Goal: Transaction & Acquisition: Purchase product/service

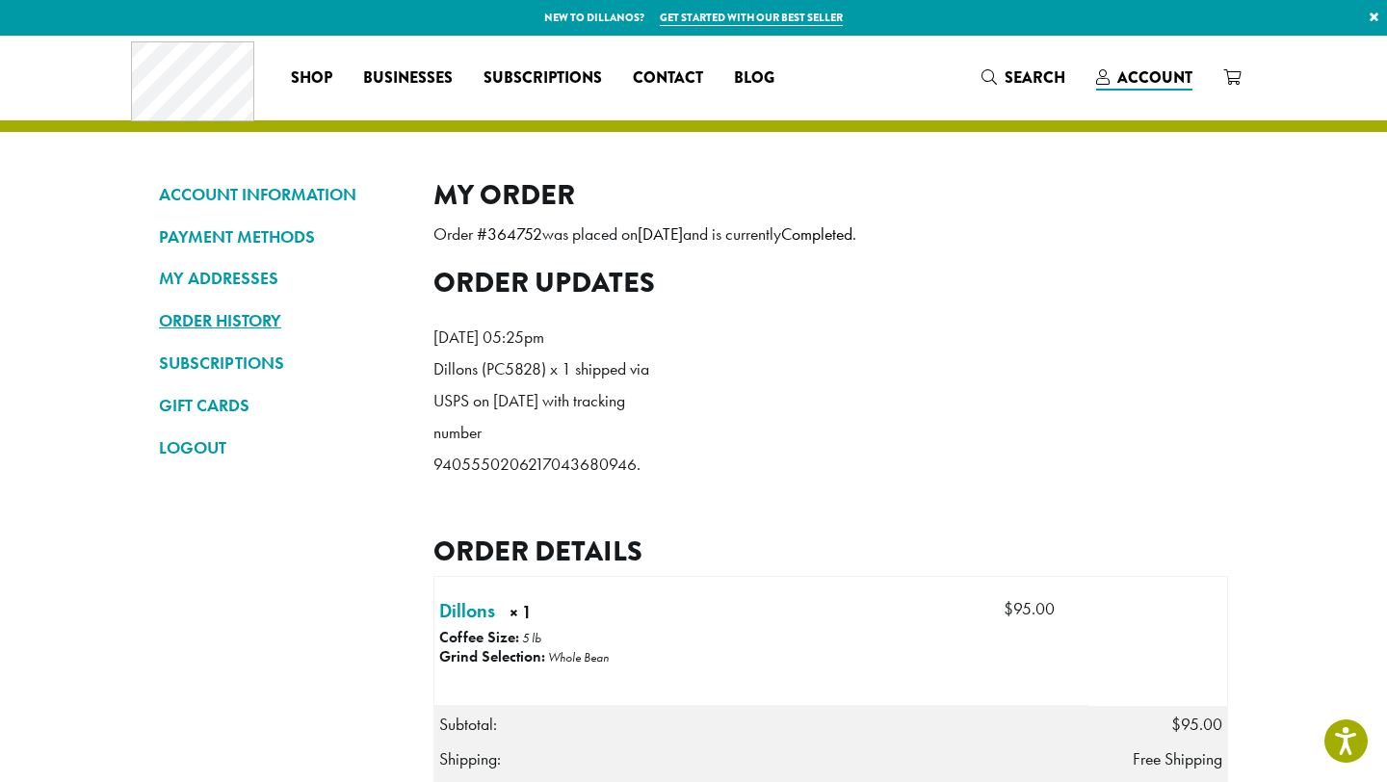
click at [240, 315] on link "ORDER HISTORY" at bounding box center [282, 320] width 246 height 33
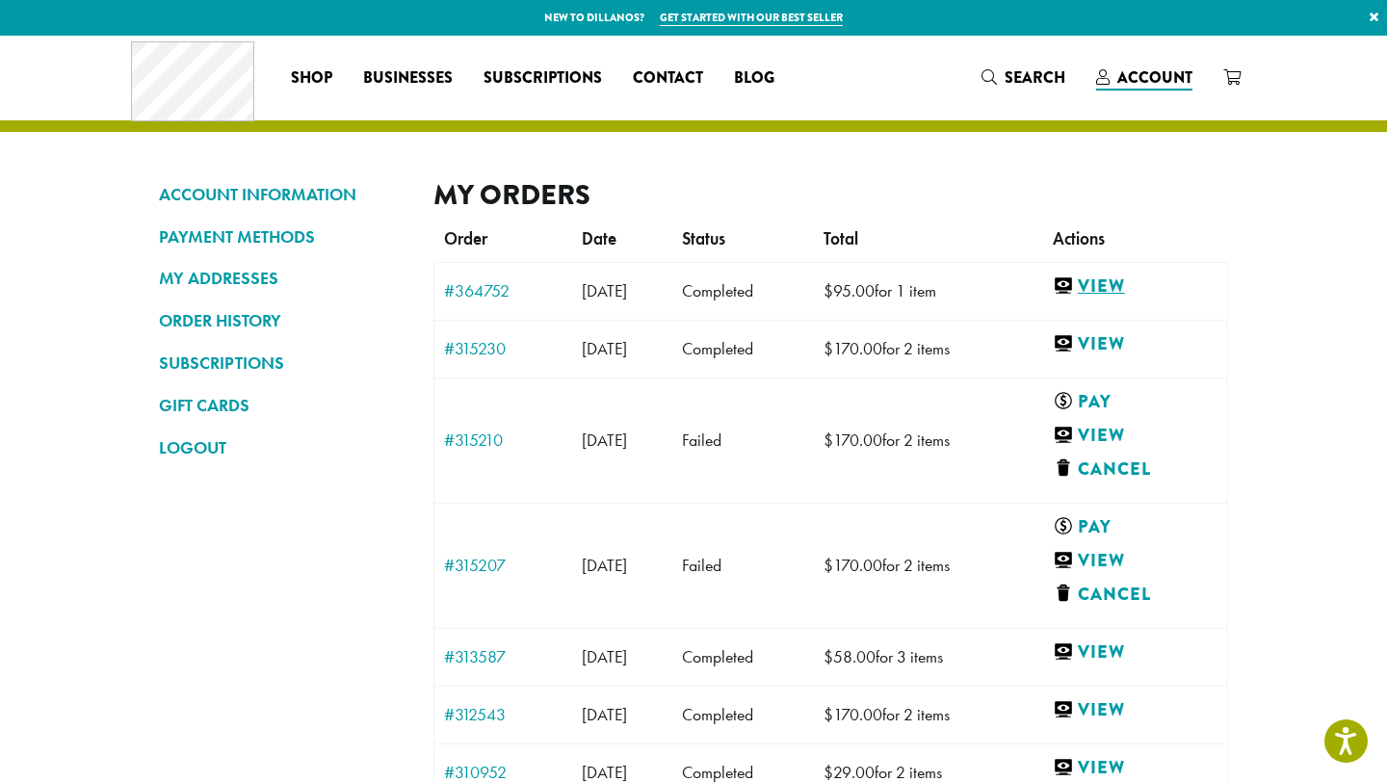
click at [1124, 284] on link "View" at bounding box center [1135, 287] width 165 height 24
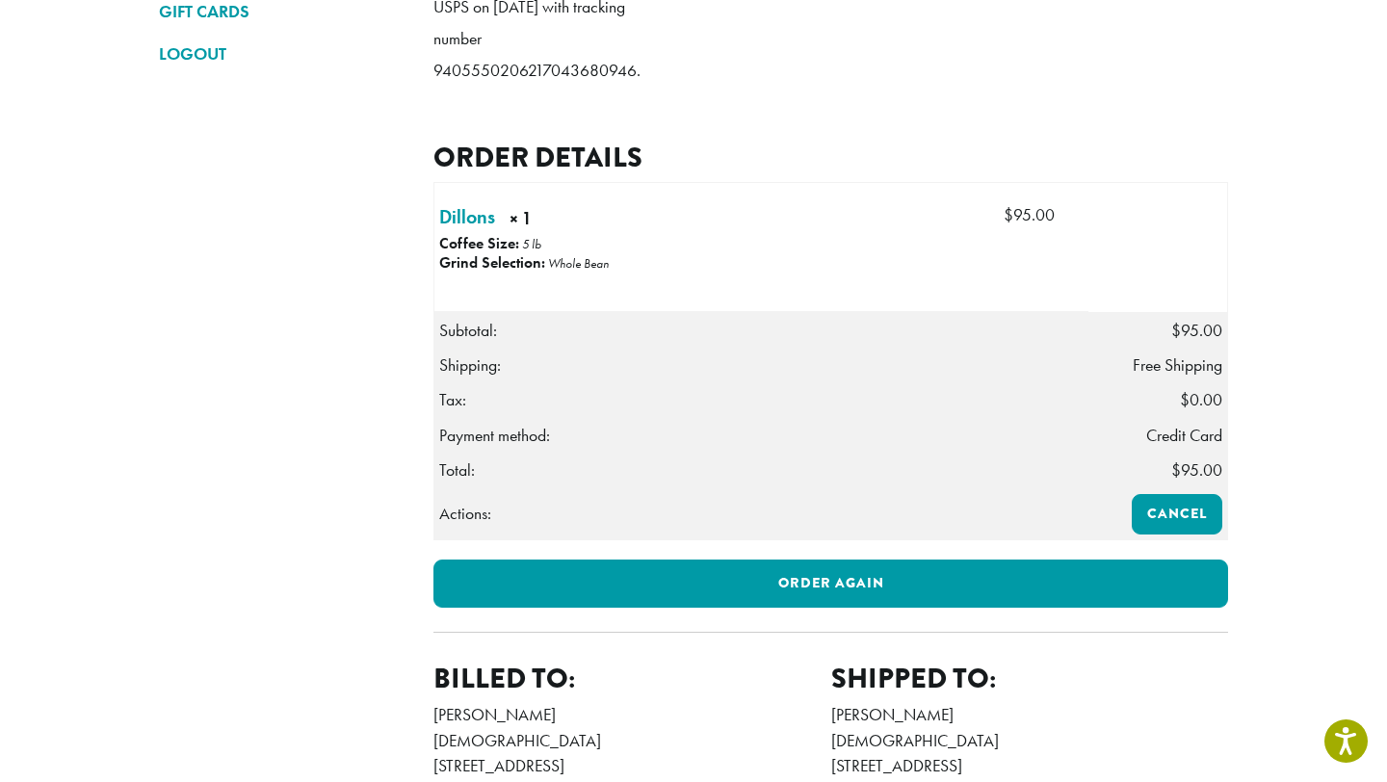
scroll to position [396, 0]
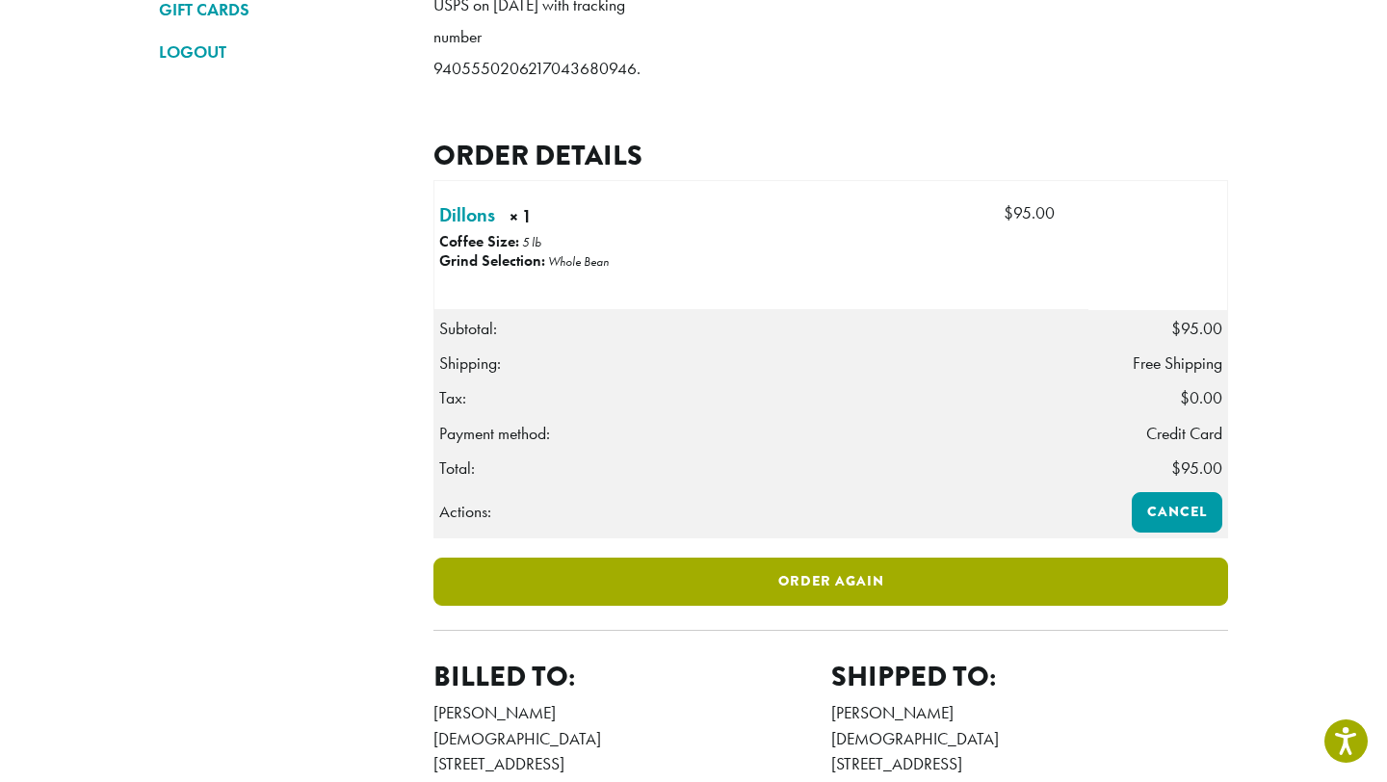
click at [722, 606] on link "Order again" at bounding box center [831, 582] width 795 height 48
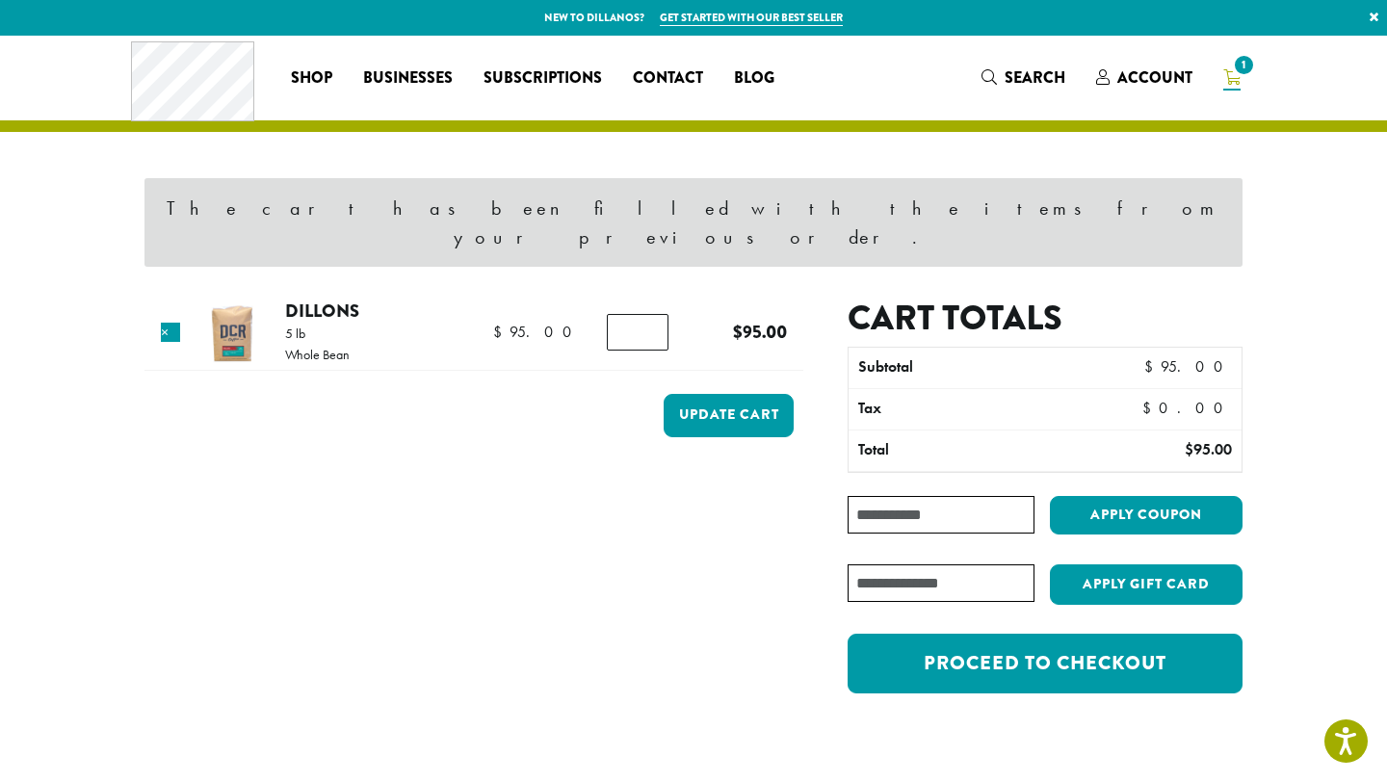
type input "*"
click at [647, 314] on input "*" at bounding box center [638, 332] width 62 height 37
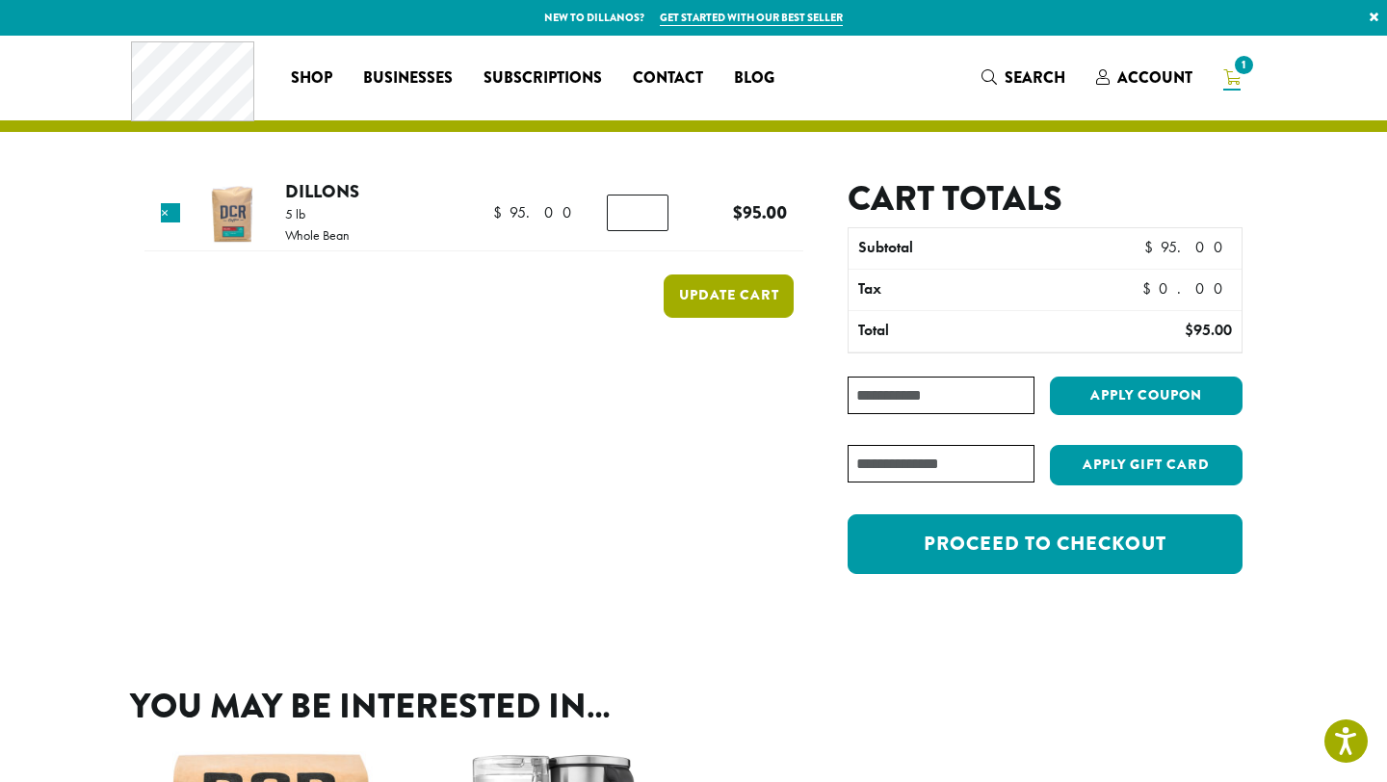
click at [709, 284] on button "Update cart" at bounding box center [729, 296] width 130 height 43
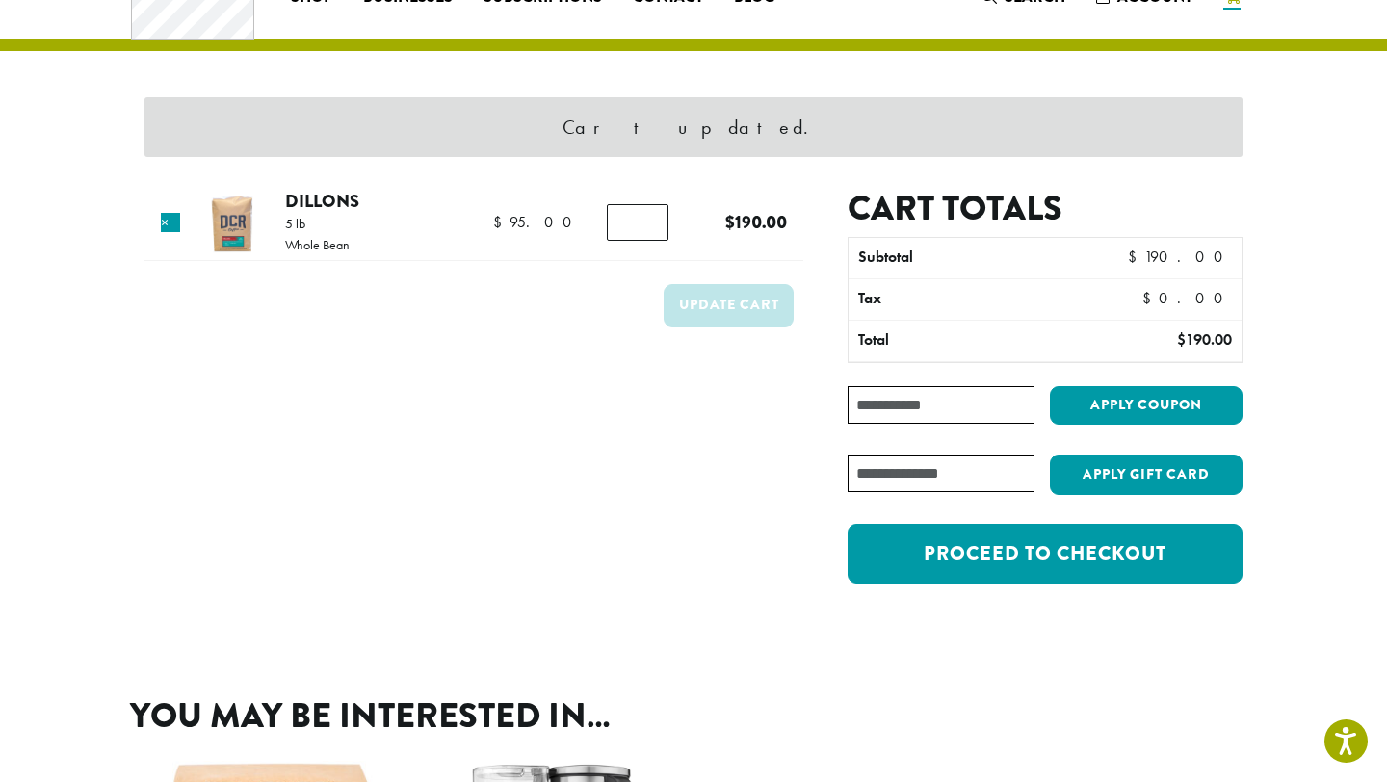
scroll to position [81, 0]
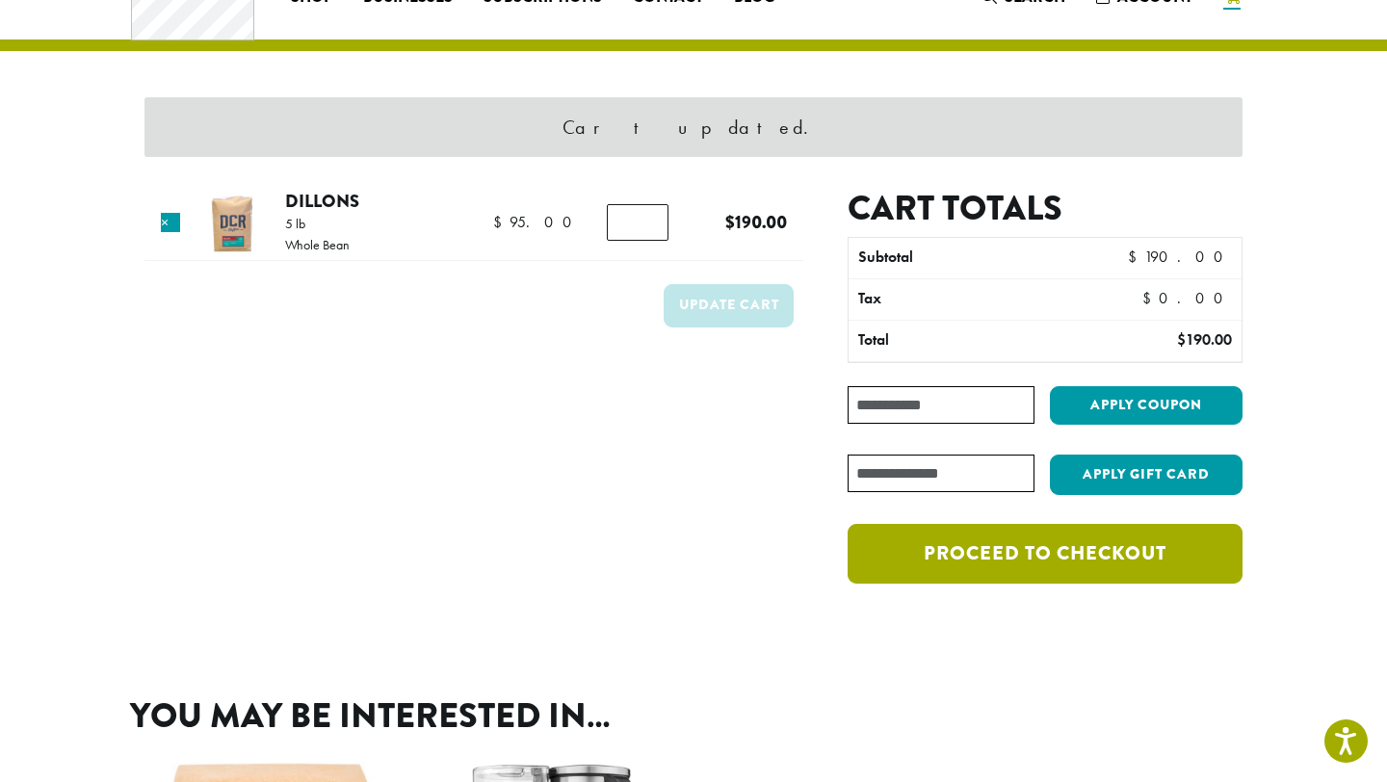
click at [923, 551] on link "Proceed to checkout" at bounding box center [1045, 554] width 395 height 60
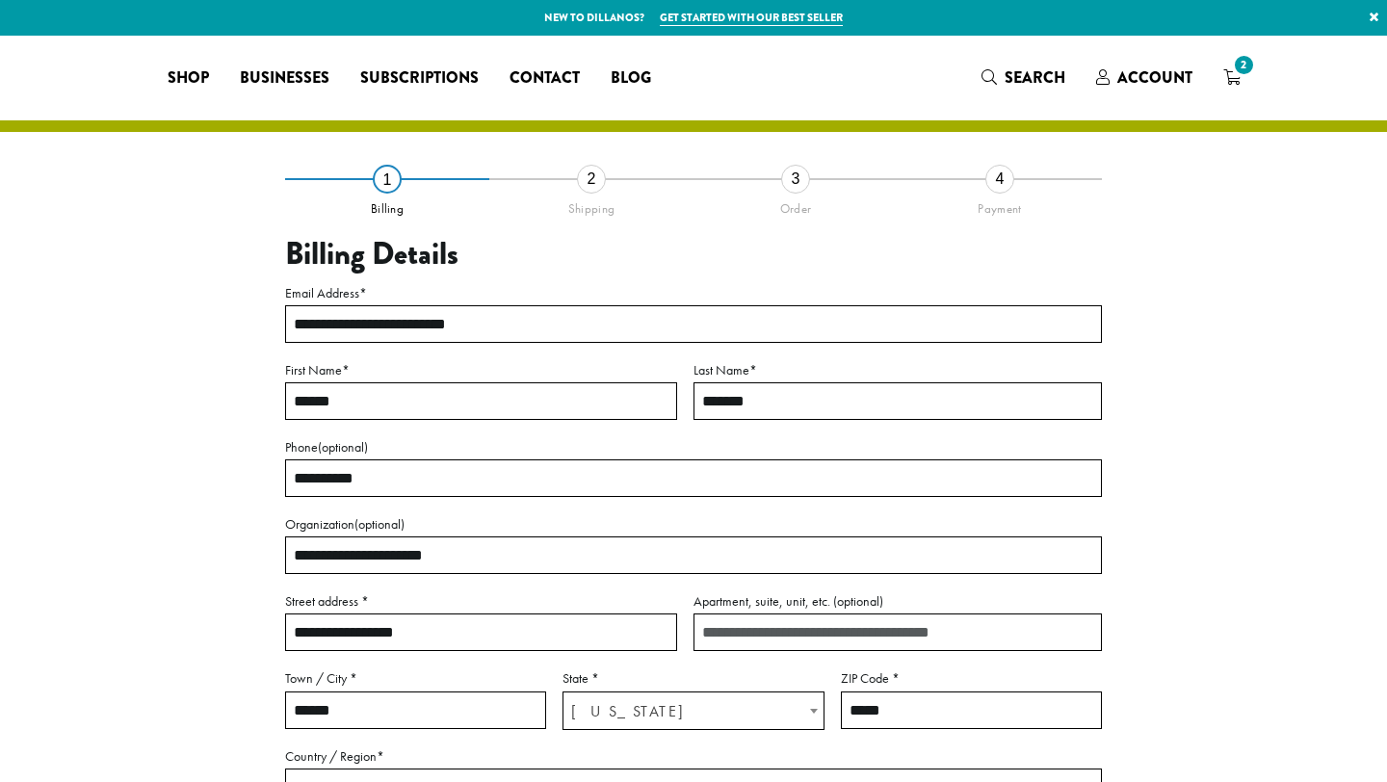
select select "**"
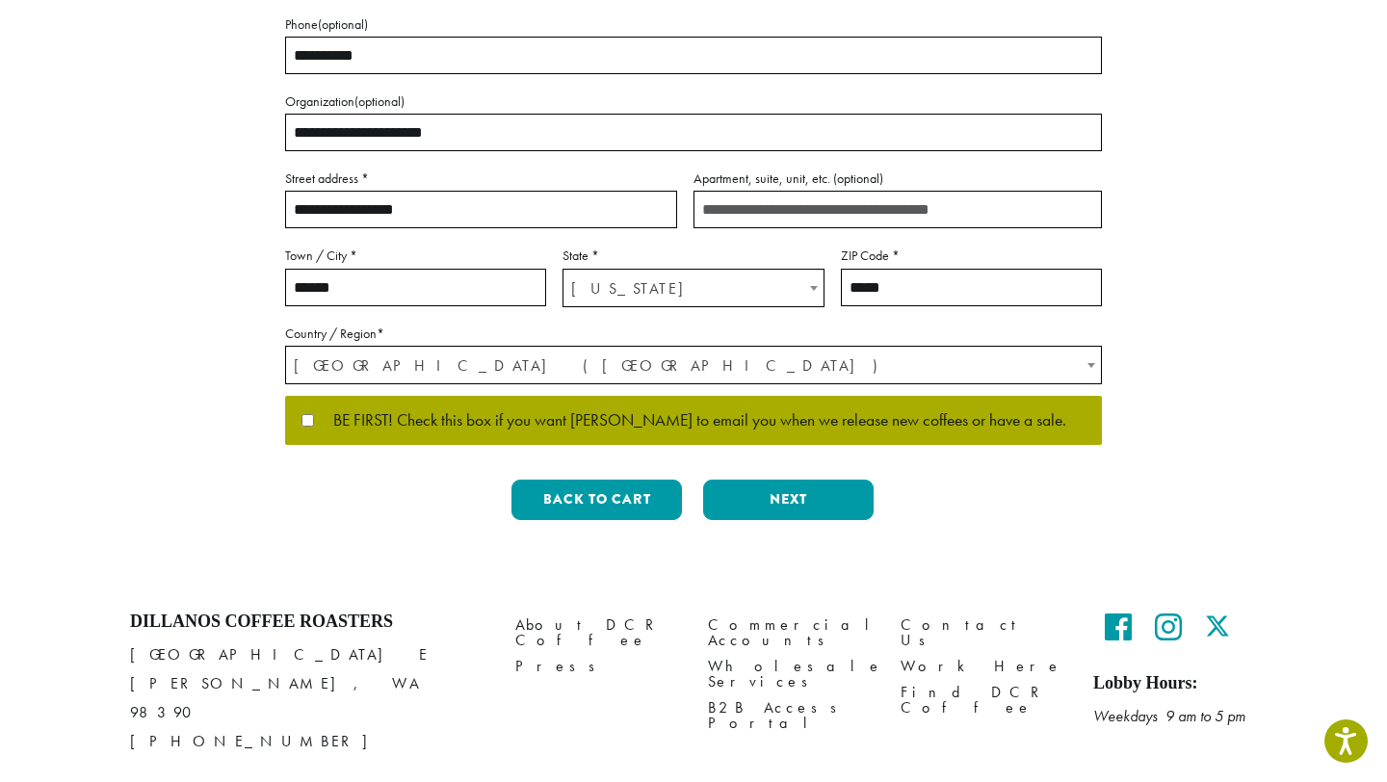
scroll to position [469, 0]
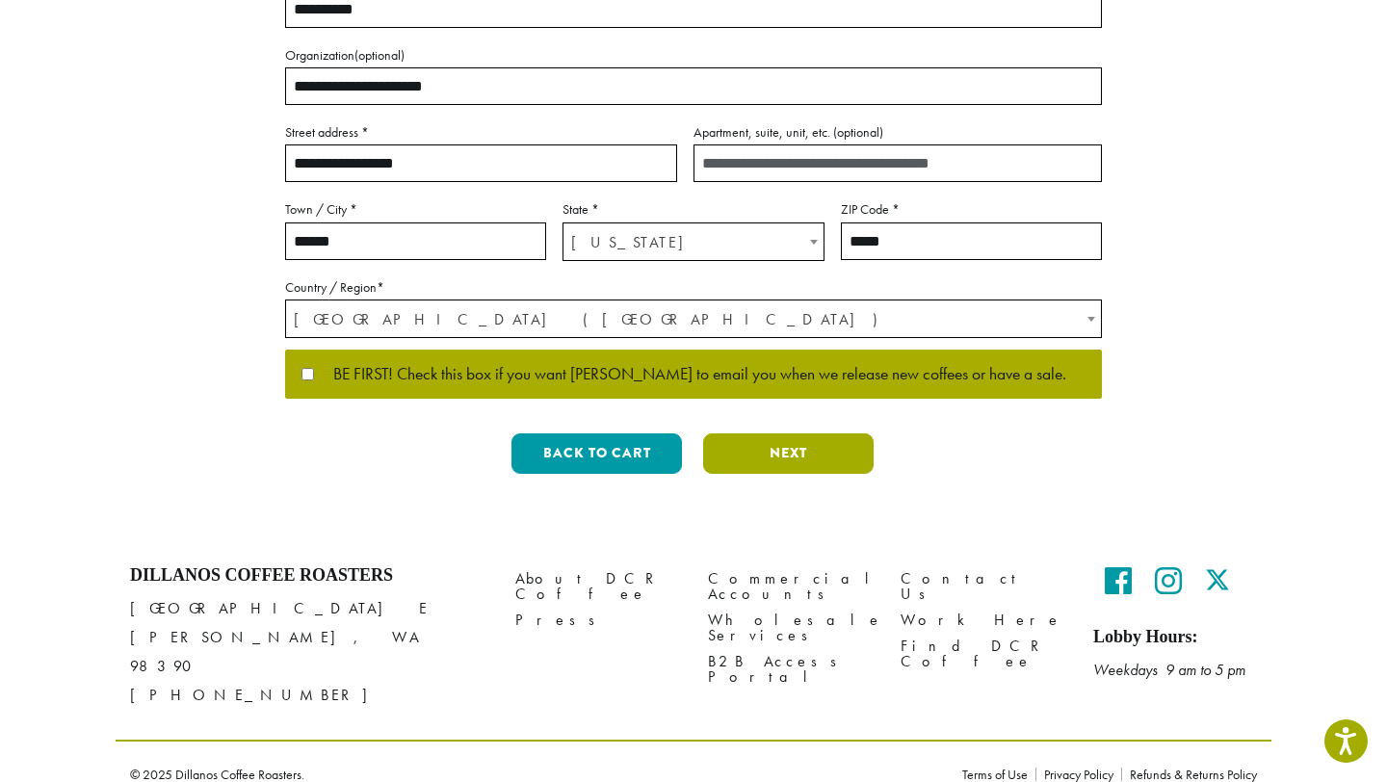
click at [776, 463] on button "Next" at bounding box center [788, 454] width 171 height 40
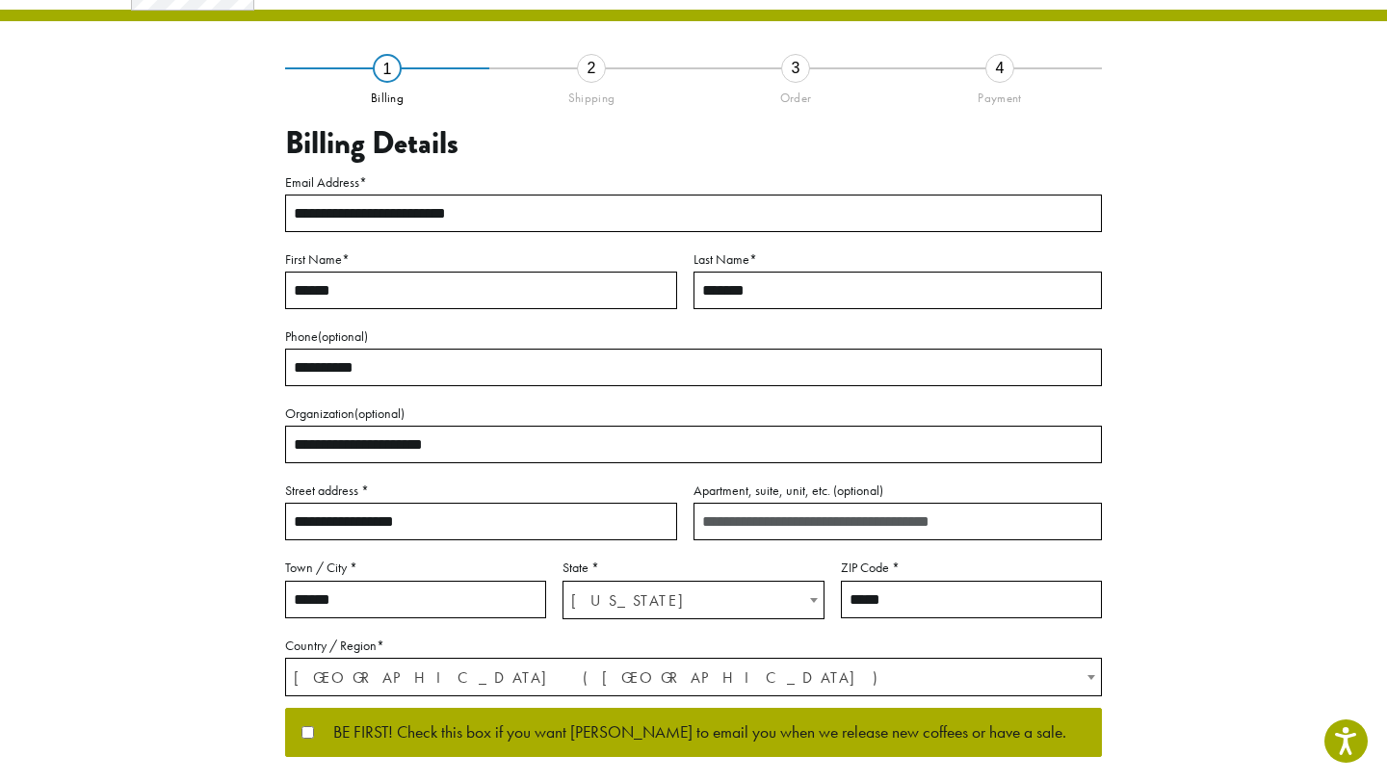
scroll to position [31, 0]
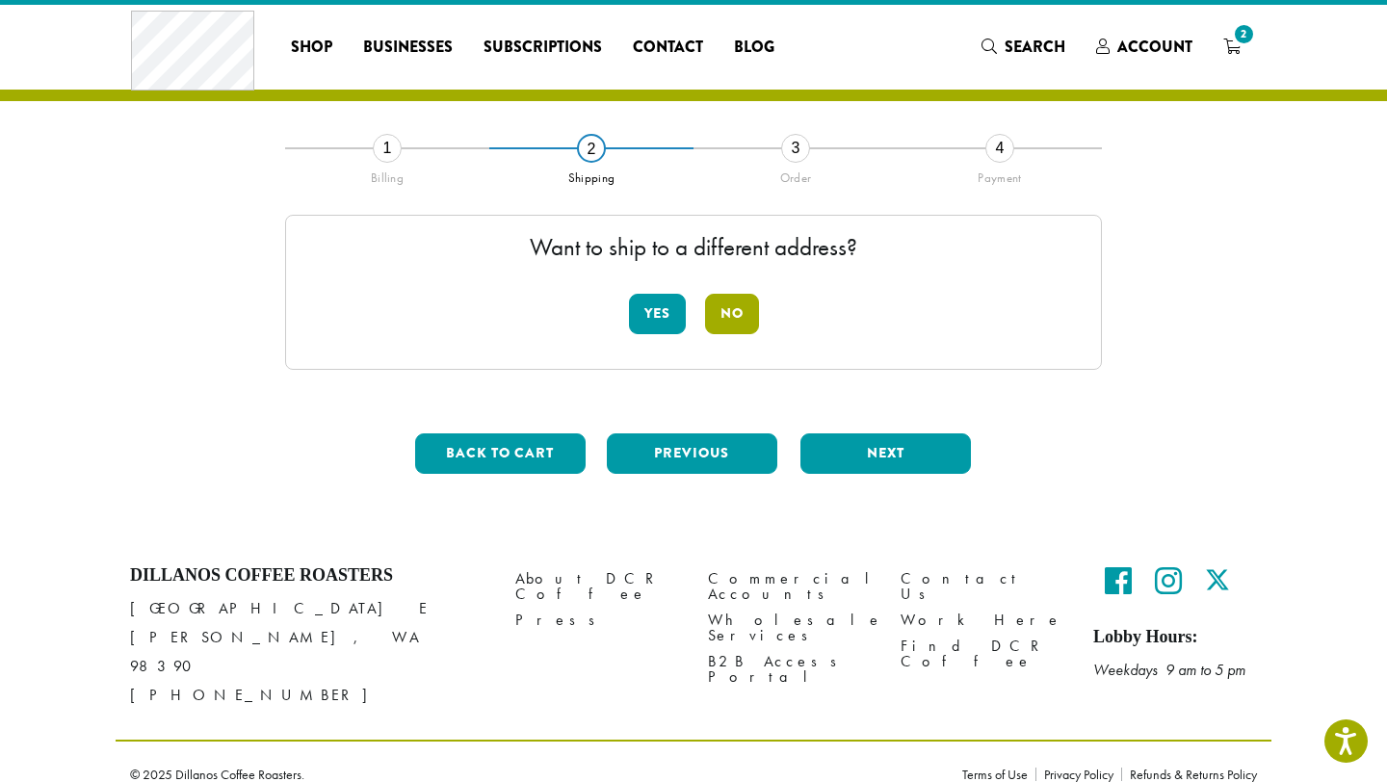
click at [737, 316] on button "No" at bounding box center [732, 314] width 54 height 40
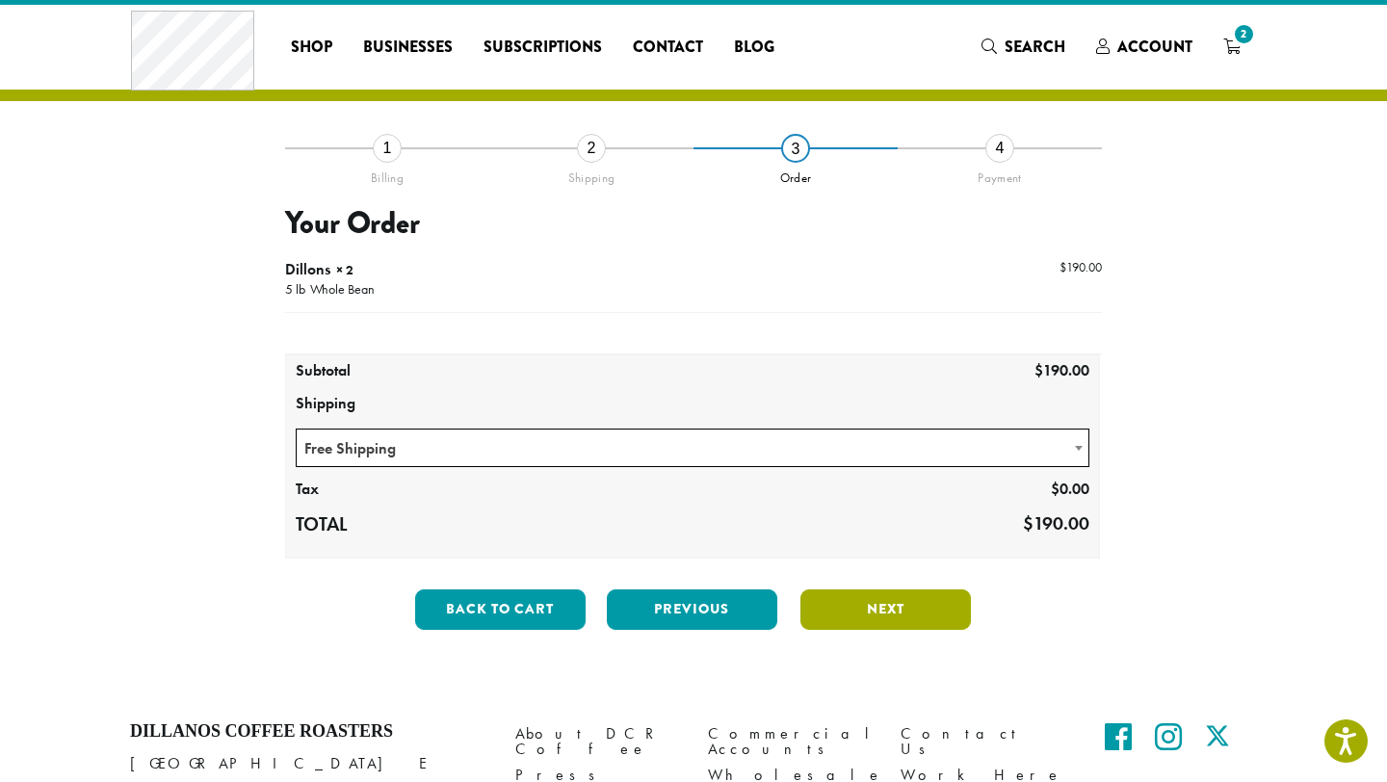
click at [844, 610] on button "Next" at bounding box center [886, 610] width 171 height 40
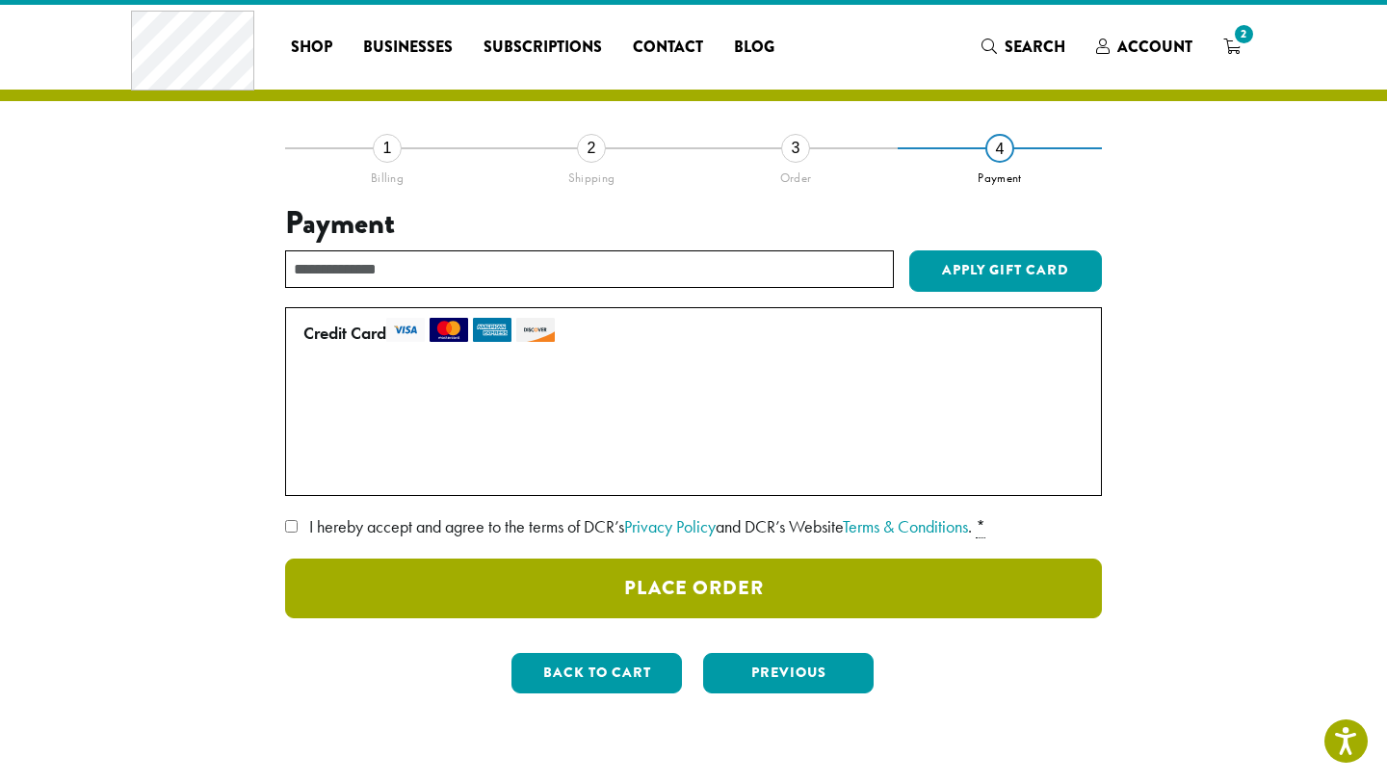
click at [518, 594] on button "Place Order" at bounding box center [693, 589] width 817 height 60
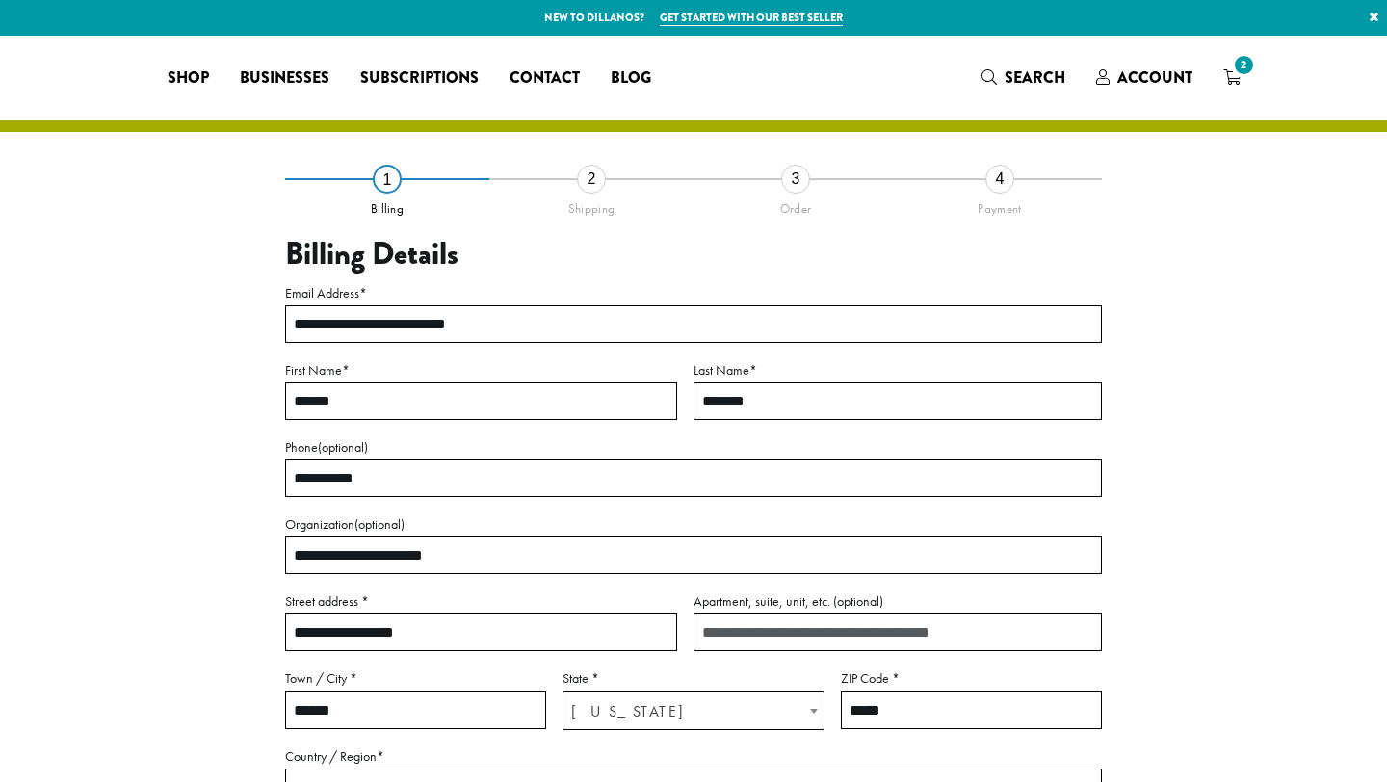
select select "**"
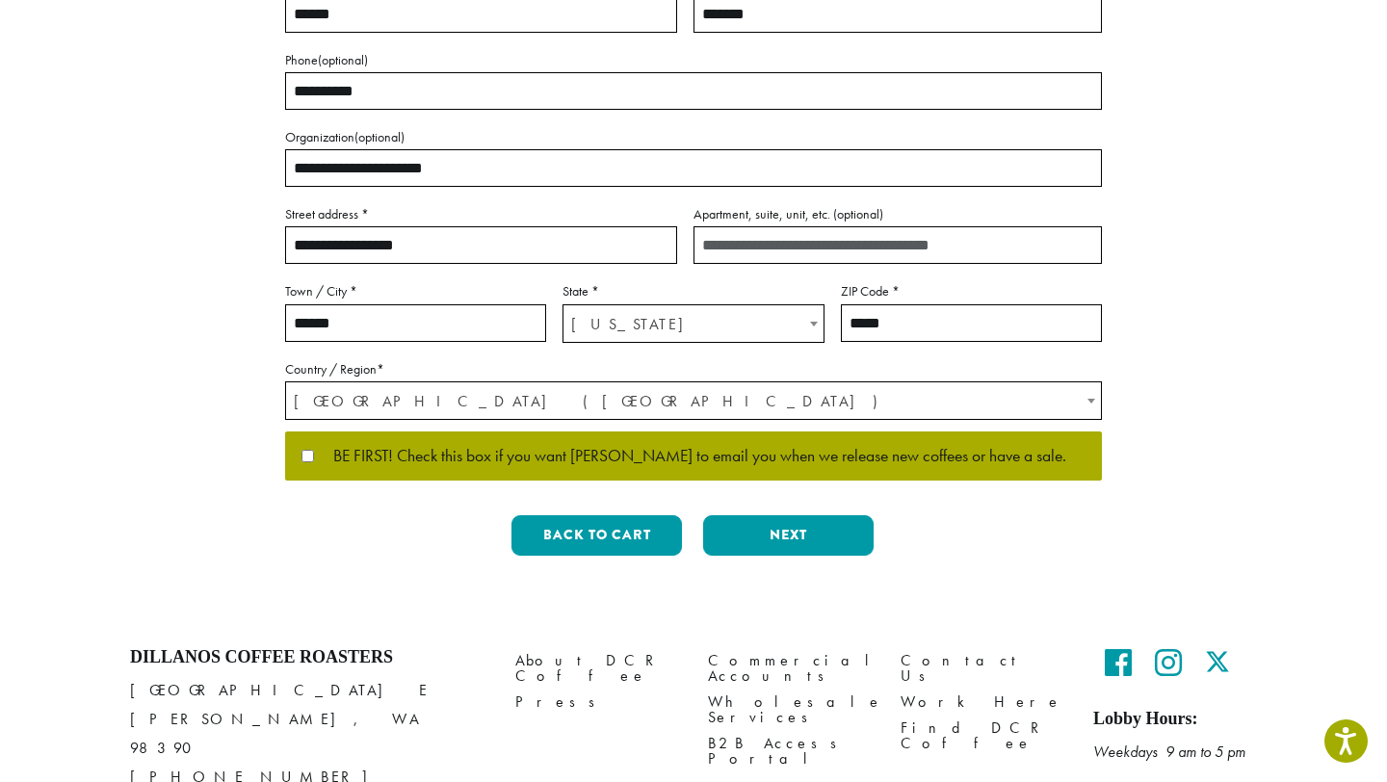
scroll to position [469, 0]
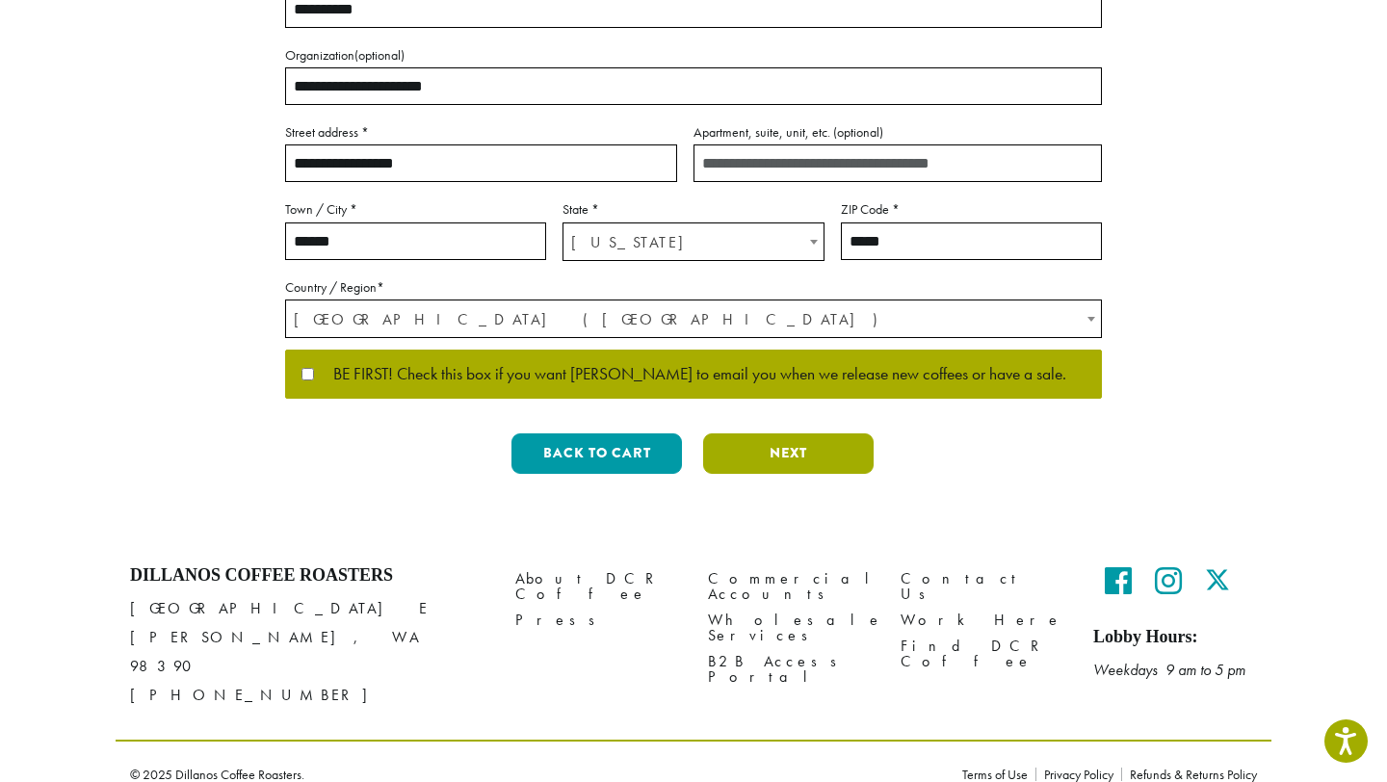
click at [725, 441] on button "Next" at bounding box center [788, 454] width 171 height 40
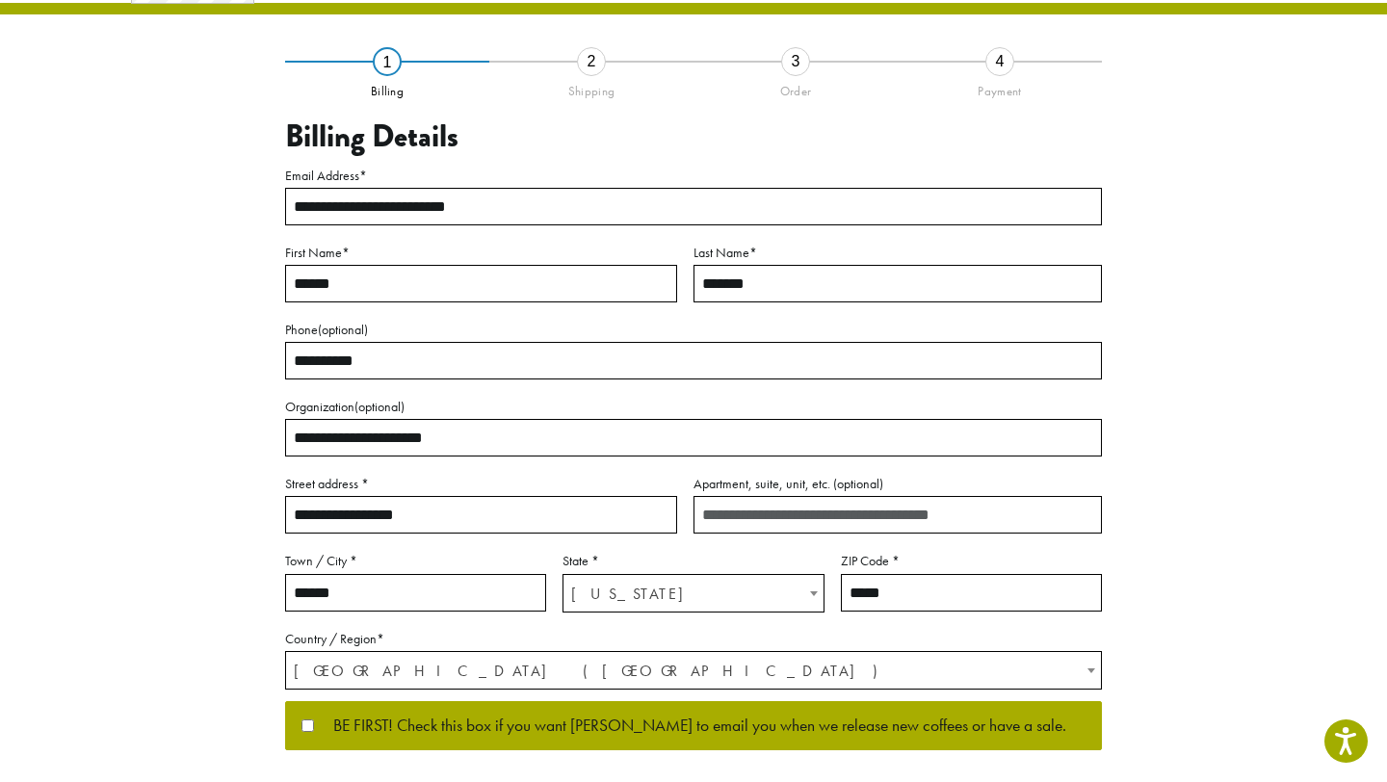
scroll to position [31, 0]
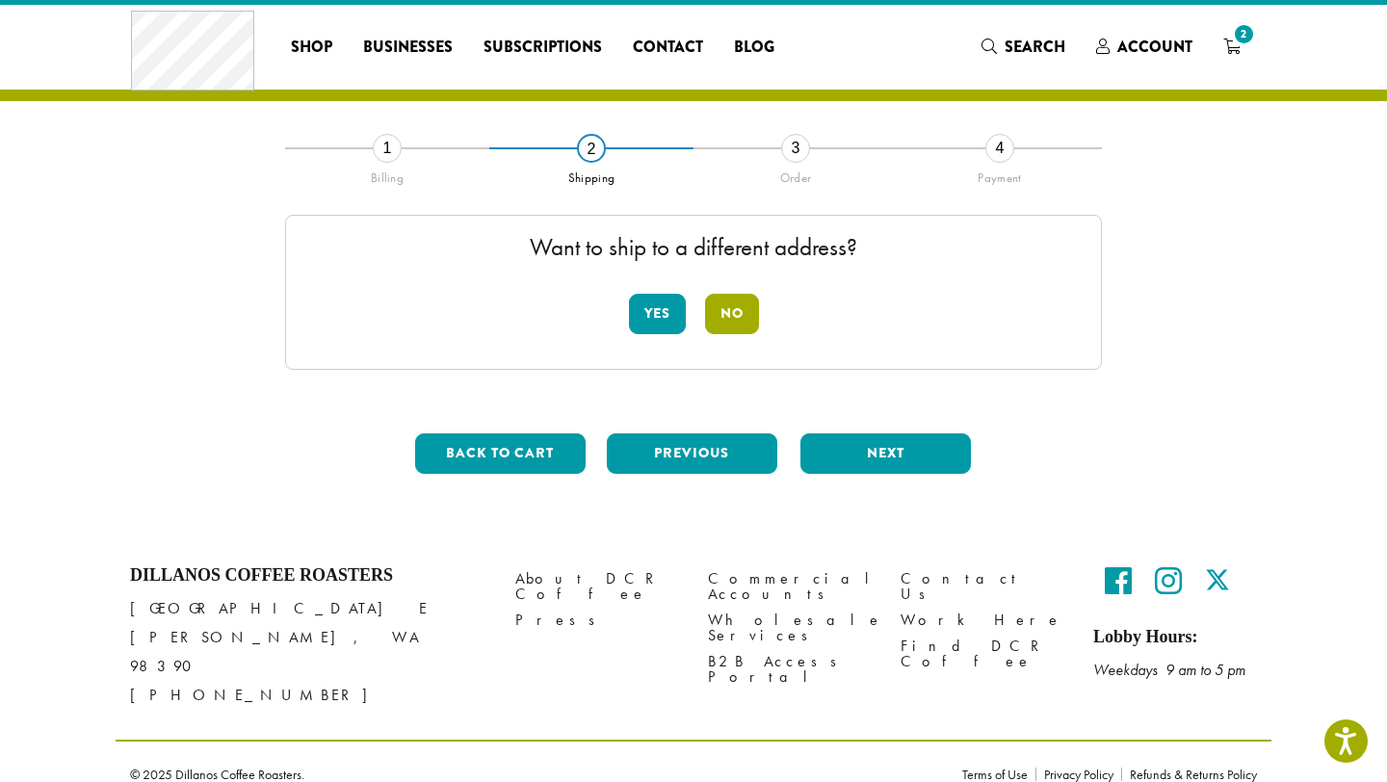
click at [741, 308] on button "No" at bounding box center [732, 314] width 54 height 40
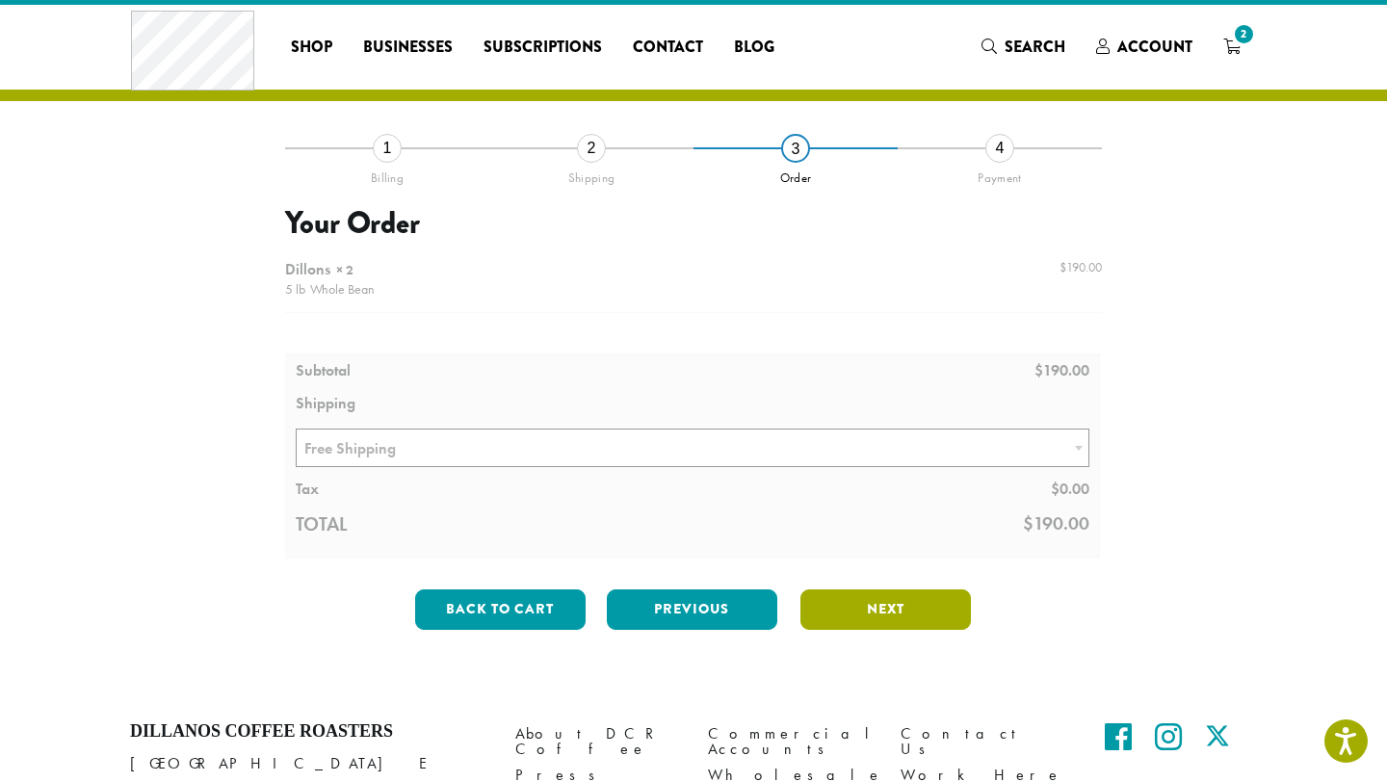
click at [882, 610] on button "Next" at bounding box center [886, 610] width 171 height 40
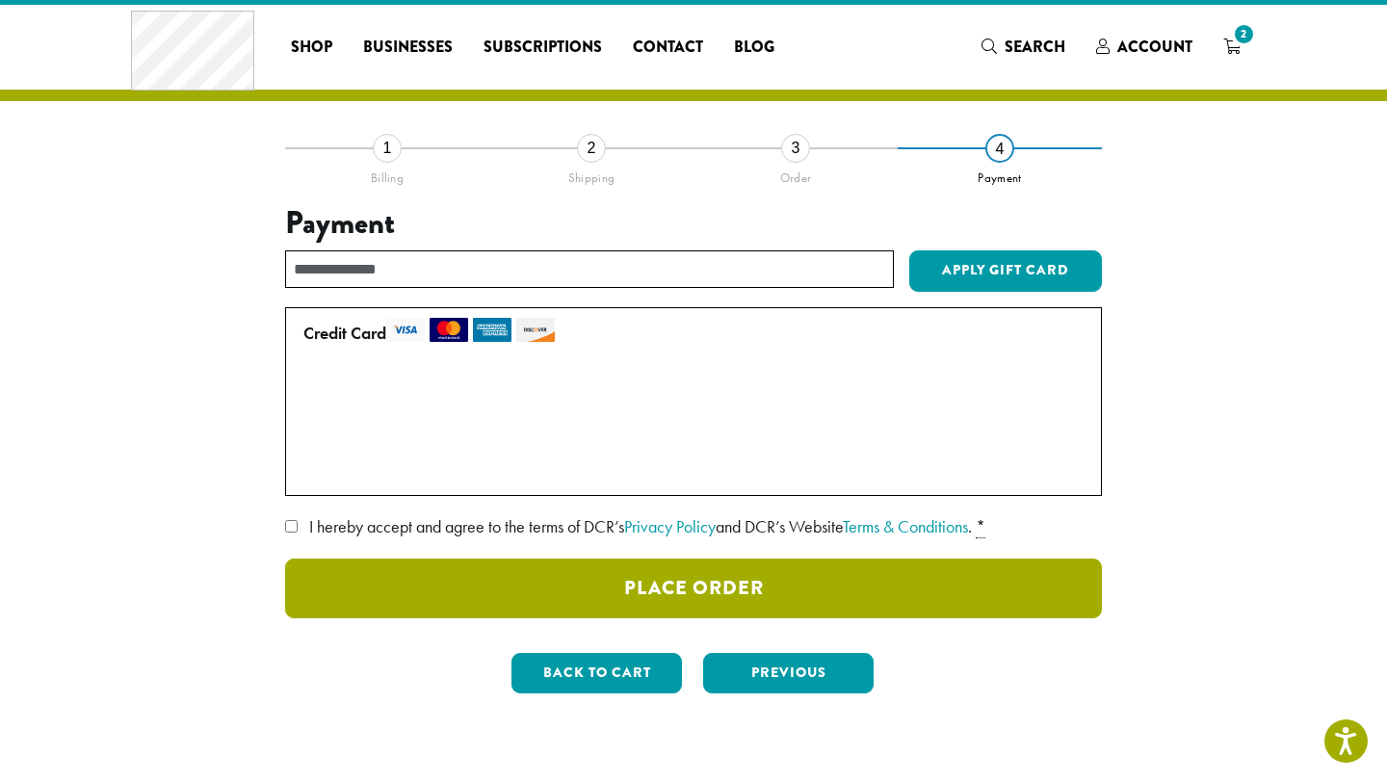
click at [411, 587] on button "Place Order" at bounding box center [693, 589] width 817 height 60
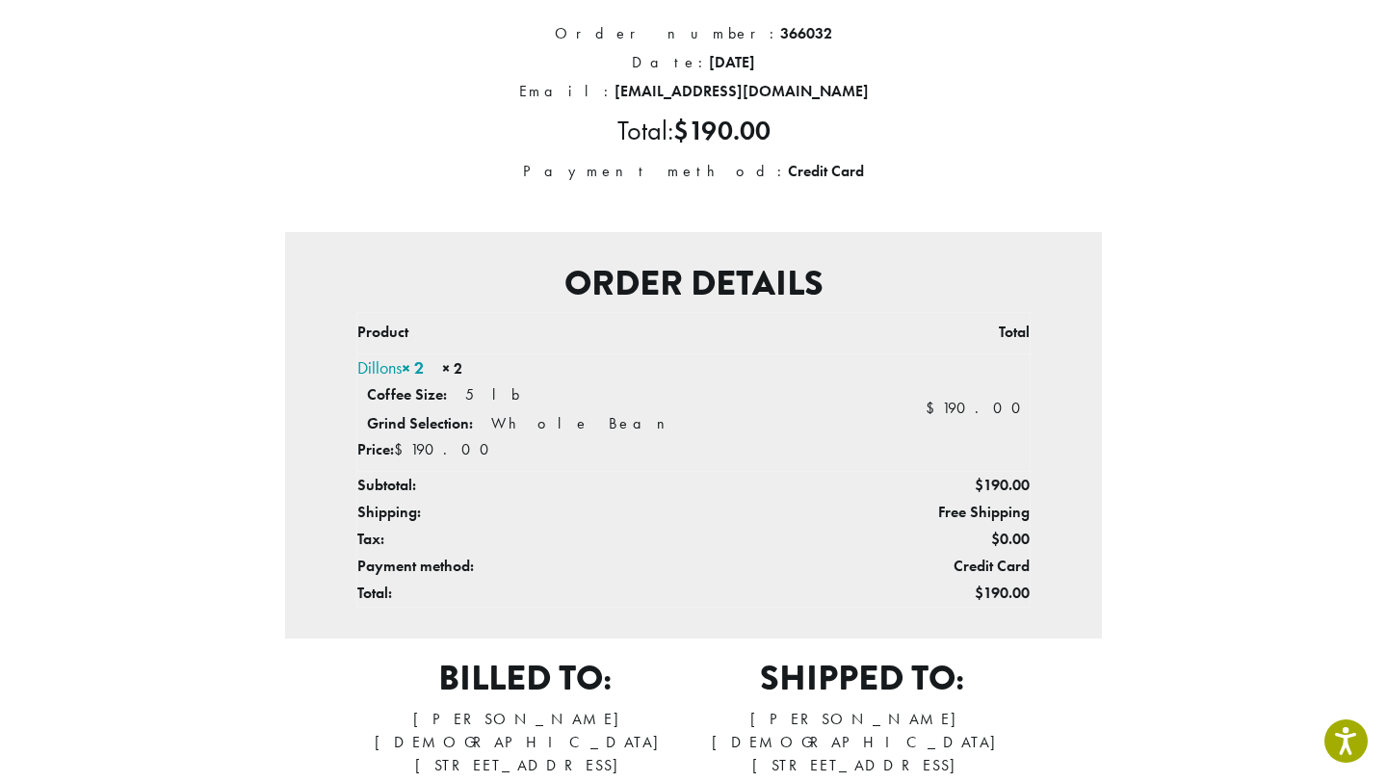
scroll to position [250, 0]
